Goal: Transaction & Acquisition: Purchase product/service

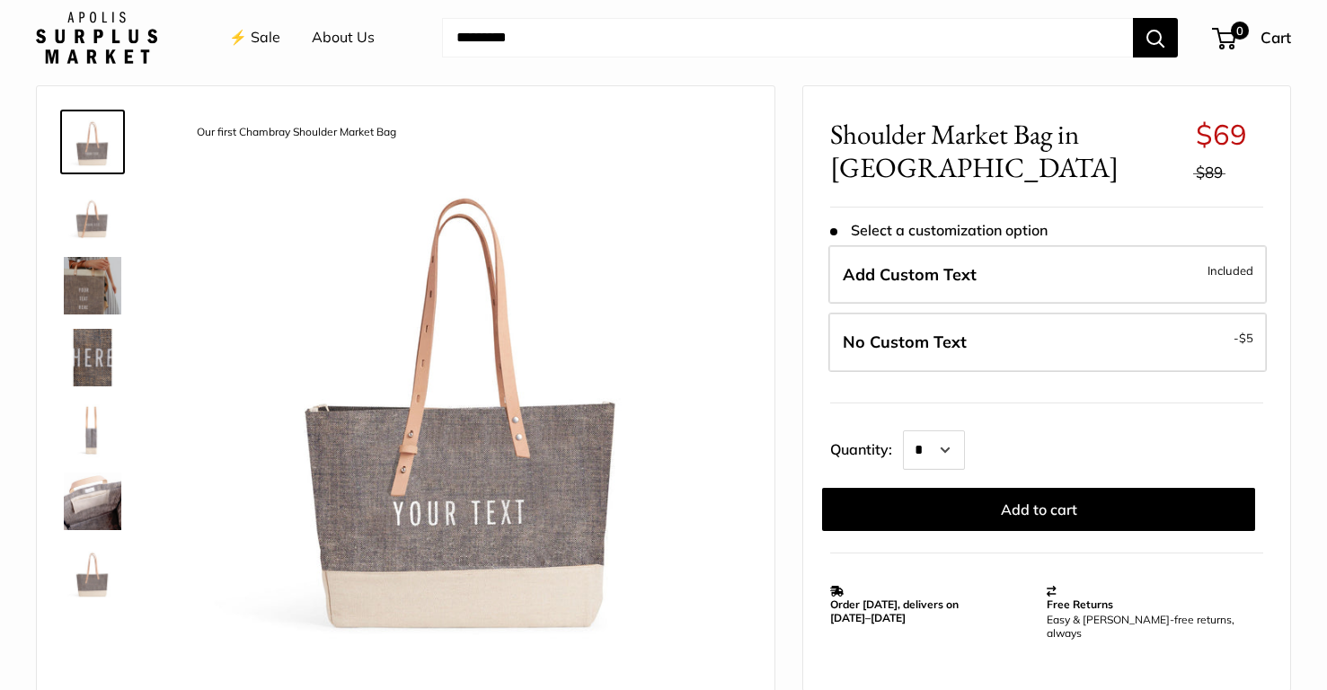
scroll to position [71, 0]
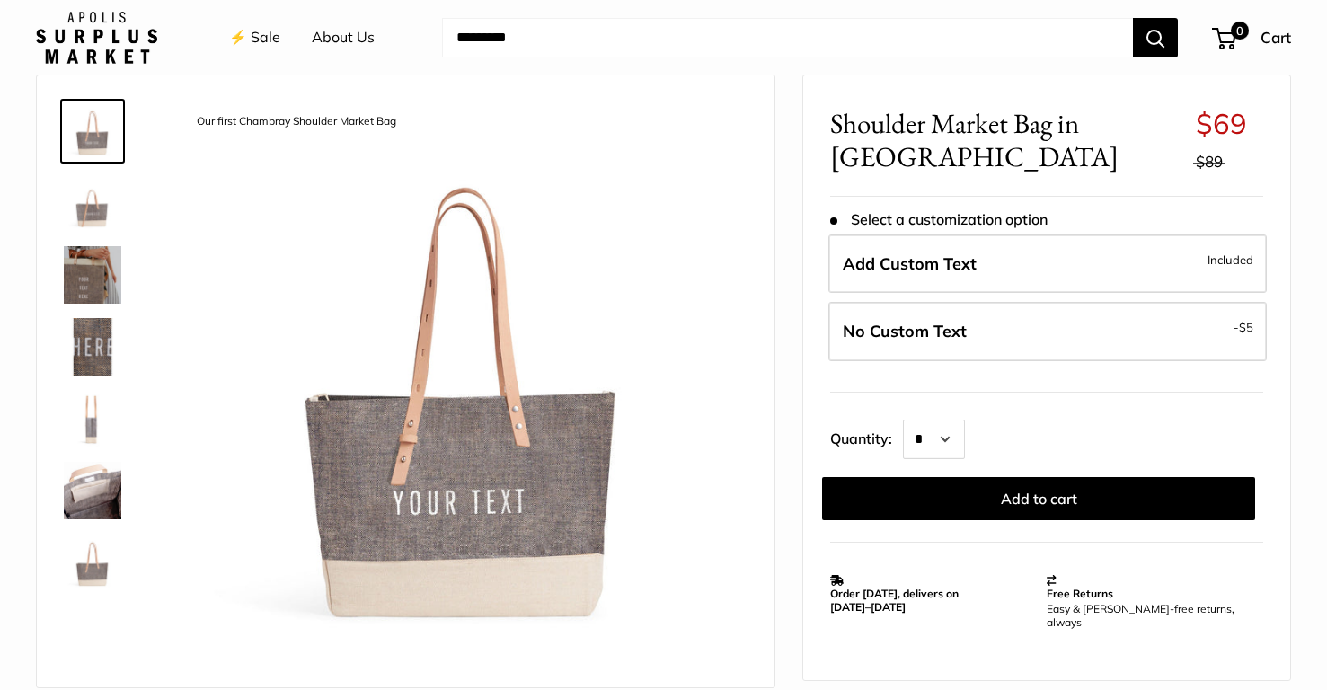
click at [262, 42] on link "⚡️ Sale" at bounding box center [254, 37] width 51 height 27
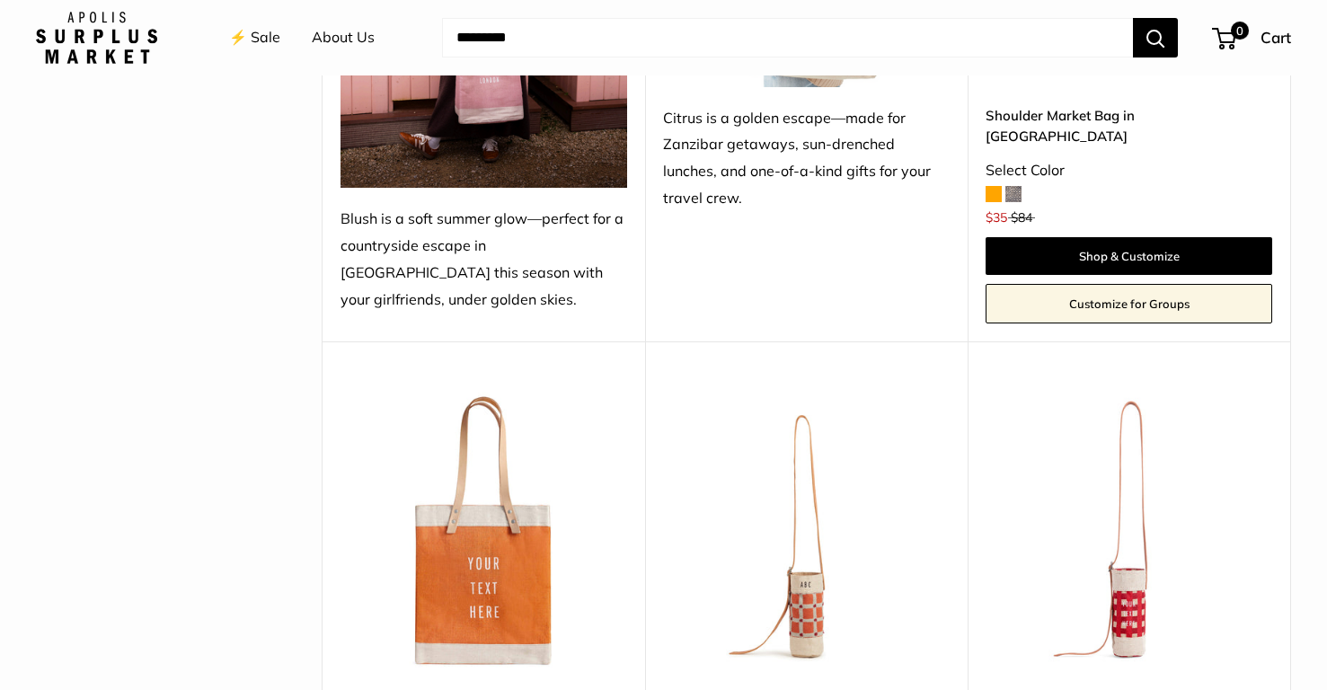
scroll to position [497, 0]
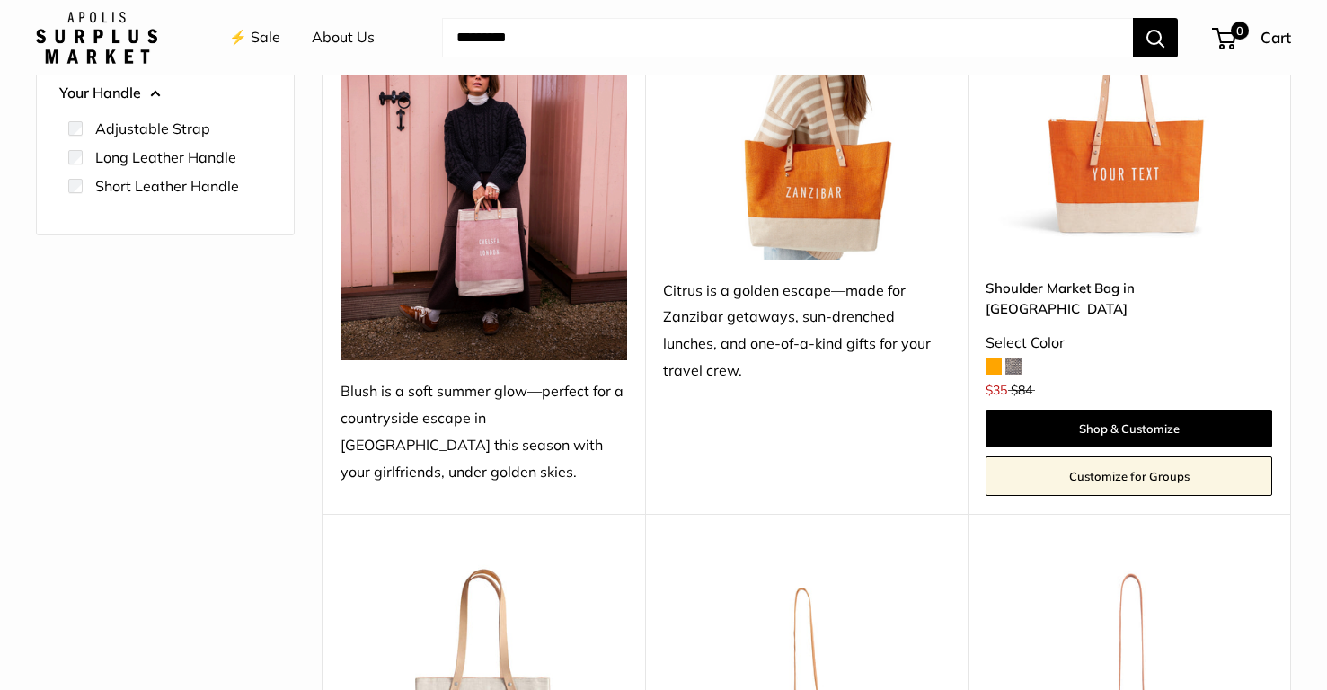
click at [0, 0] on img at bounding box center [0, 0] width 0 height 0
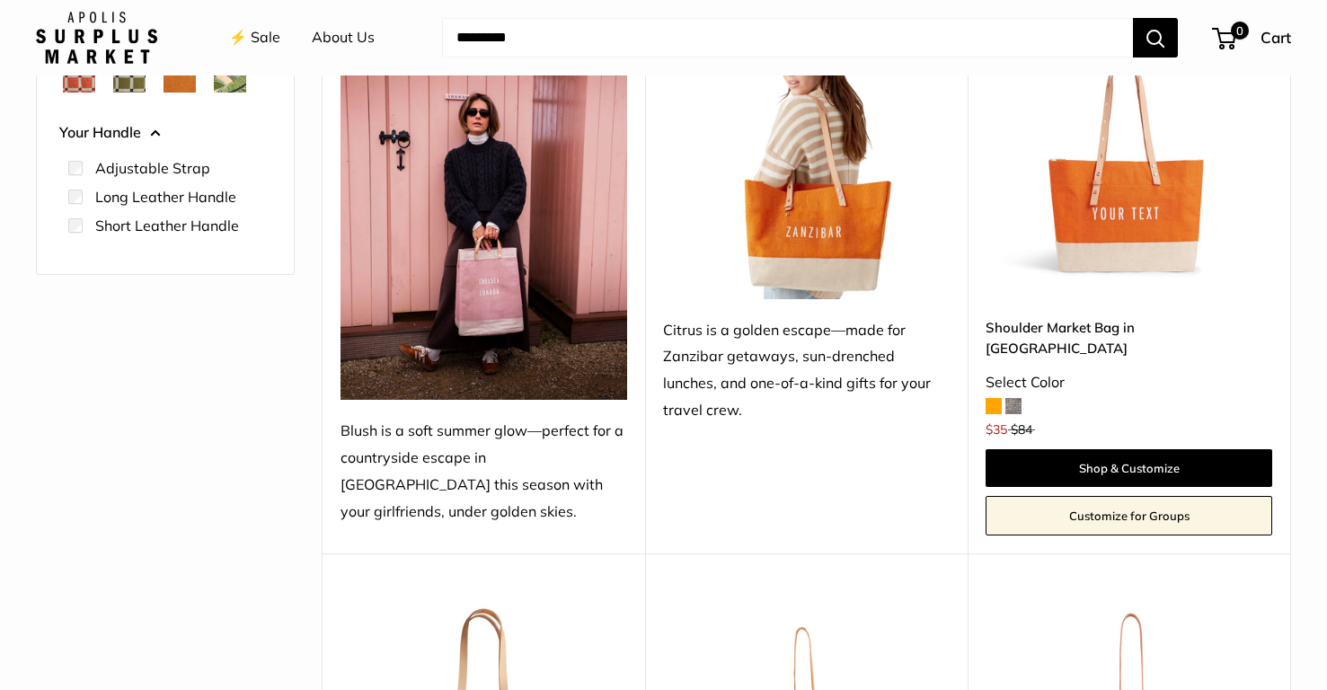
scroll to position [459, 0]
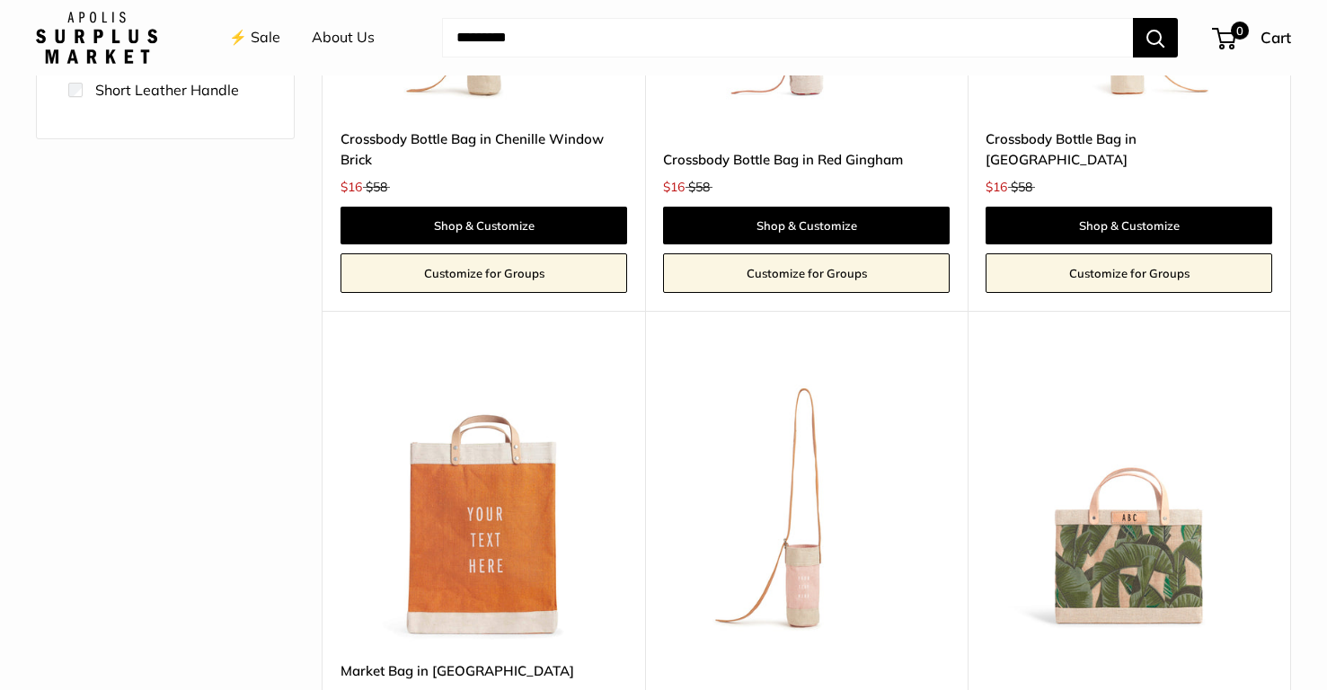
scroll to position [513, 0]
